Goal: Information Seeking & Learning: Learn about a topic

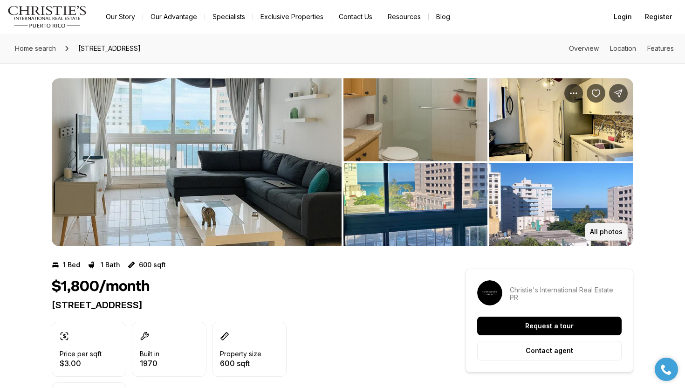
click at [609, 225] on button "All photos" at bounding box center [606, 232] width 43 height 18
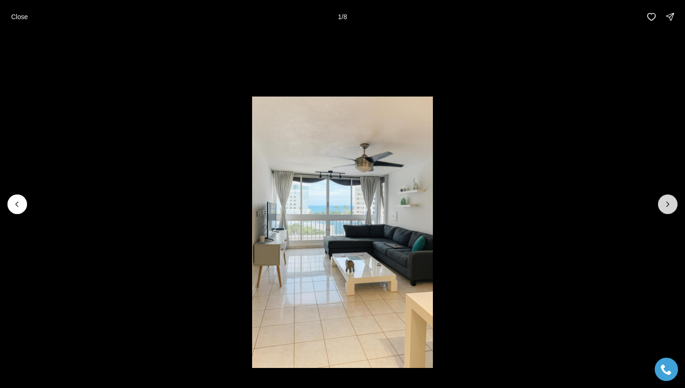
click at [665, 202] on icon "Next slide" at bounding box center [667, 203] width 9 height 9
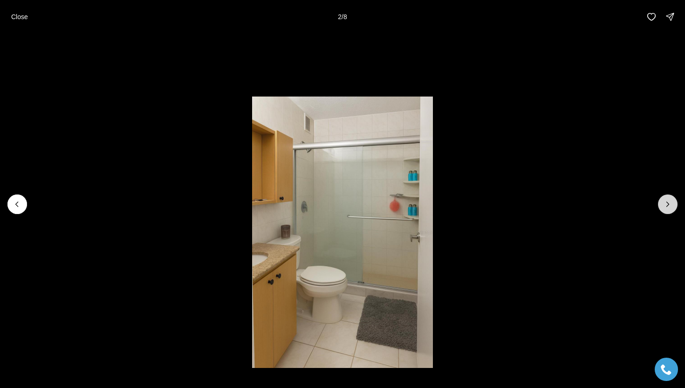
click at [665, 202] on icon "Next slide" at bounding box center [667, 203] width 9 height 9
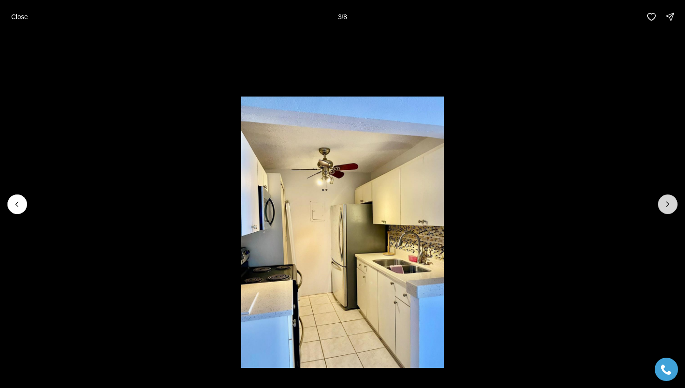
click at [665, 202] on icon "Next slide" at bounding box center [667, 203] width 9 height 9
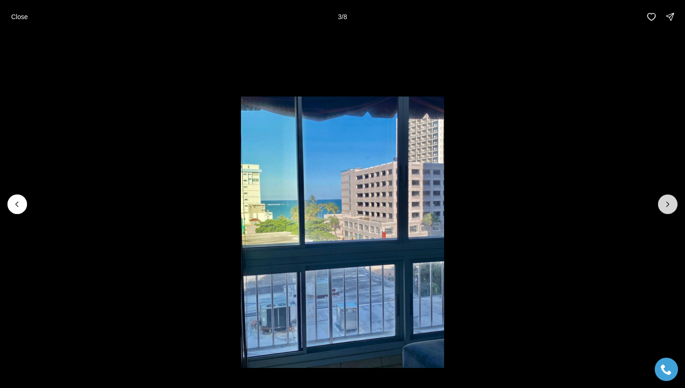
click at [665, 202] on icon "Next slide" at bounding box center [667, 203] width 9 height 9
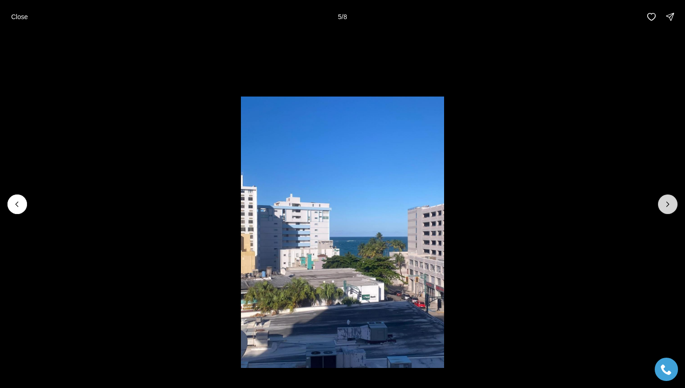
click at [665, 202] on icon "Next slide" at bounding box center [667, 203] width 9 height 9
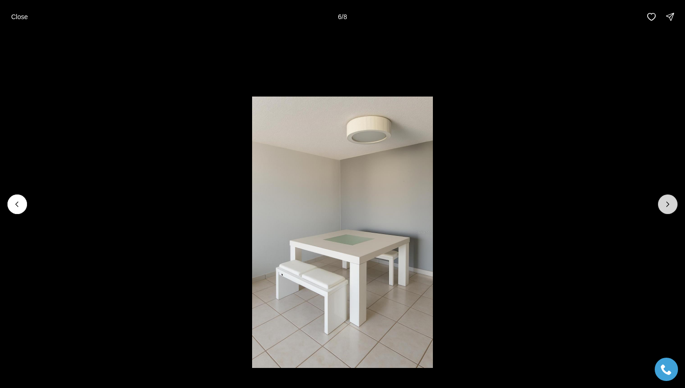
click at [665, 202] on icon "Next slide" at bounding box center [667, 203] width 9 height 9
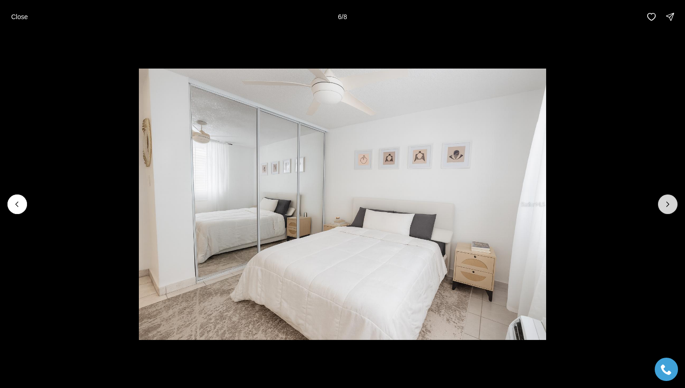
click at [665, 202] on icon "Next slide" at bounding box center [667, 203] width 9 height 9
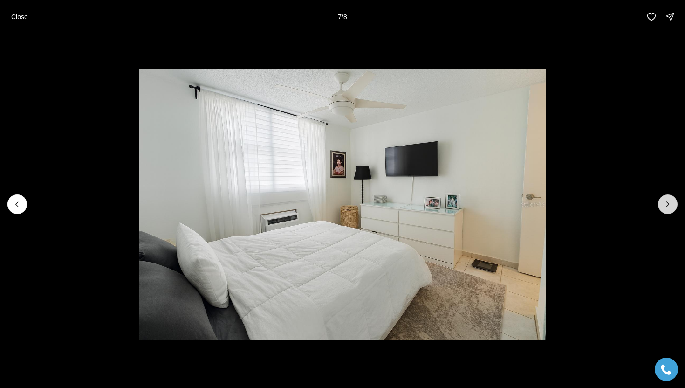
click at [665, 202] on div at bounding box center [668, 204] width 20 height 20
click at [10, 12] on button "Close" at bounding box center [20, 16] width 28 height 19
